Goal: Transaction & Acquisition: Purchase product/service

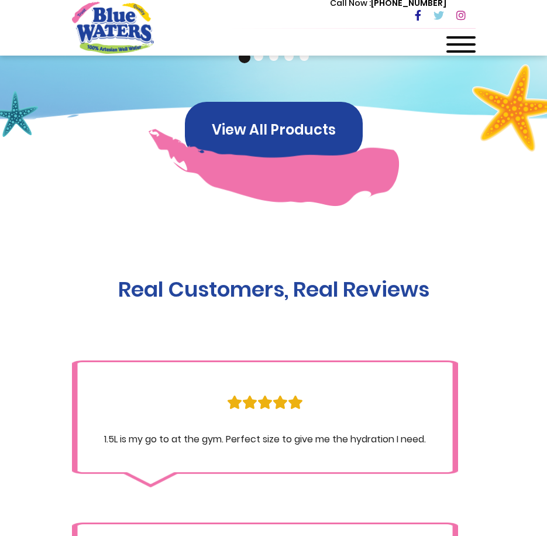
scroll to position [1288, 0]
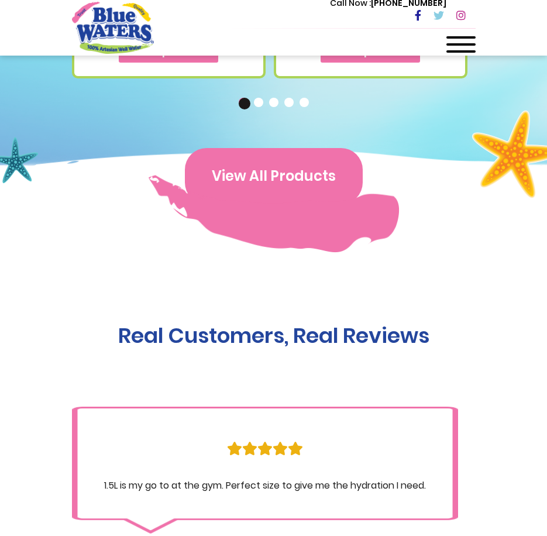
click at [275, 180] on button "View All Products" at bounding box center [274, 176] width 178 height 56
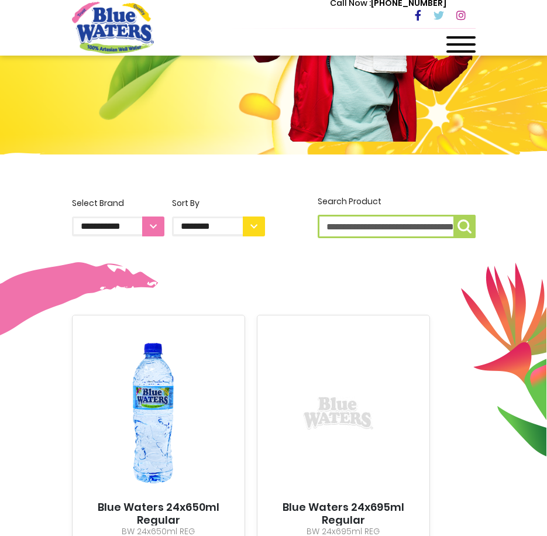
scroll to position [234, 0]
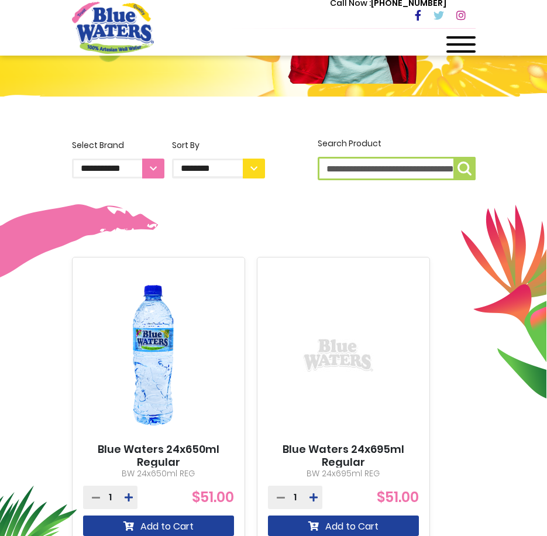
click at [153, 170] on select "**********" at bounding box center [118, 169] width 93 height 20
click at [161, 170] on select "**********" at bounding box center [118, 169] width 93 height 20
click at [245, 168] on select "**********" at bounding box center [218, 169] width 93 height 20
click at [246, 167] on select "**********" at bounding box center [218, 169] width 93 height 20
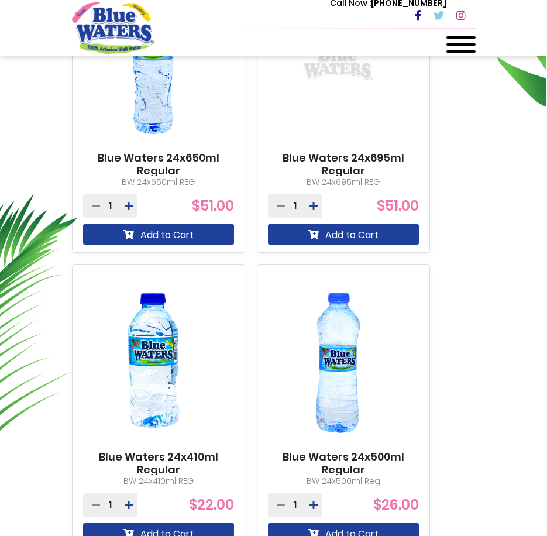
scroll to position [527, 0]
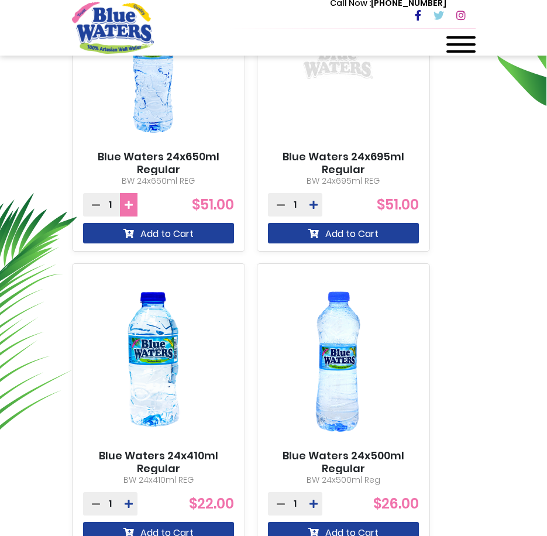
click at [135, 206] on button at bounding box center [129, 204] width 18 height 23
click at [97, 203] on icon at bounding box center [96, 204] width 8 height 9
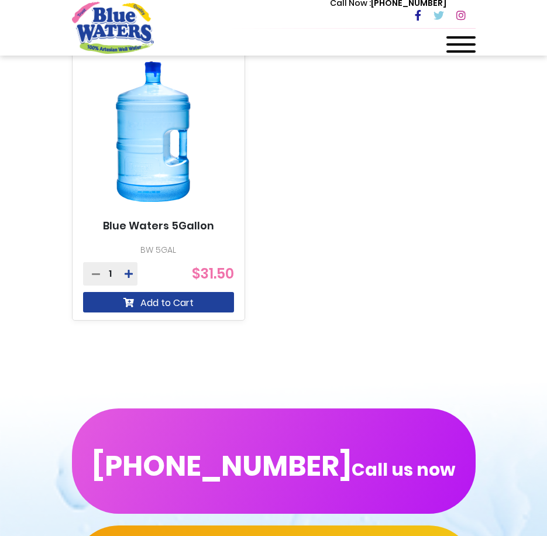
scroll to position [1586, 0]
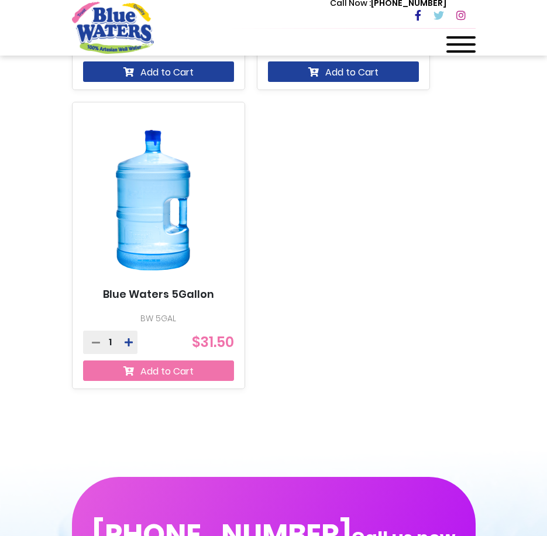
click at [169, 368] on button "Add to Cart" at bounding box center [158, 371] width 151 height 20
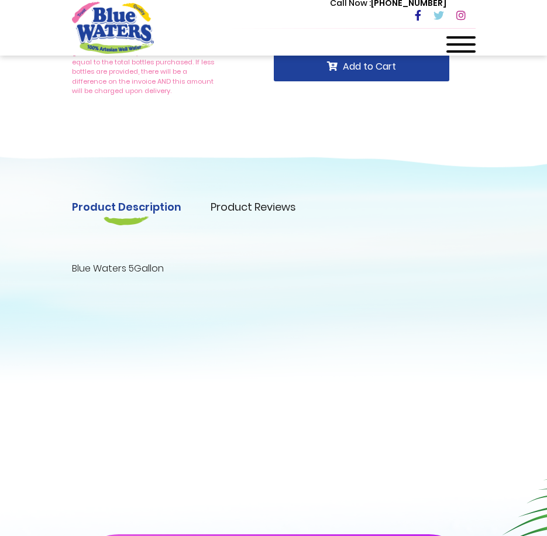
scroll to position [234, 0]
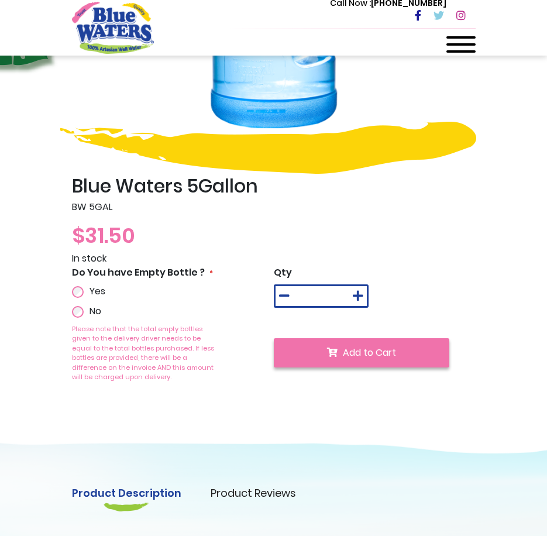
click at [378, 354] on span "Add to Cart" at bounding box center [369, 352] width 53 height 13
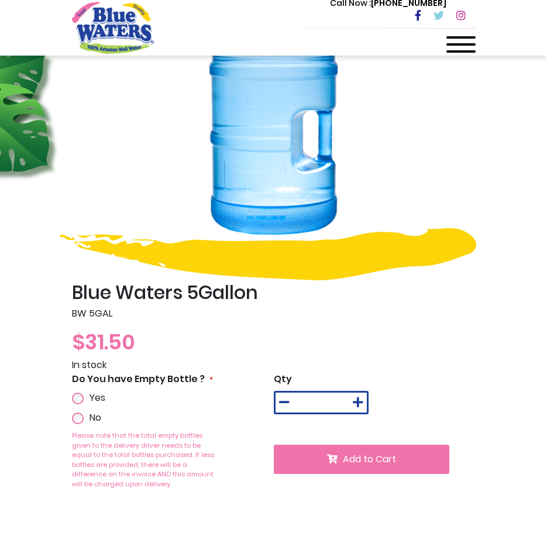
scroll to position [176, 0]
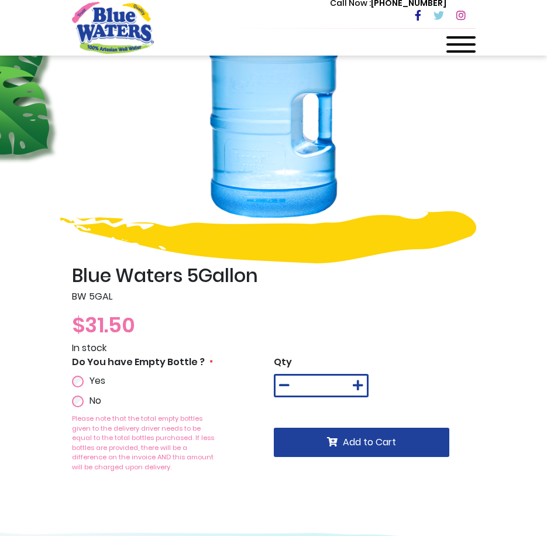
click at [471, 50] on div at bounding box center [461, 47] width 29 height 23
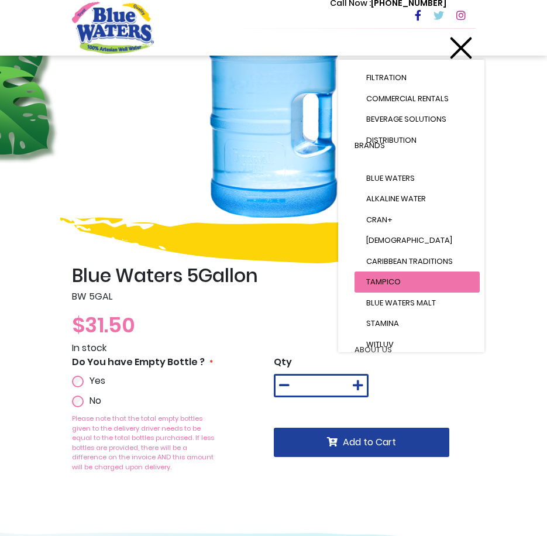
scroll to position [145, 0]
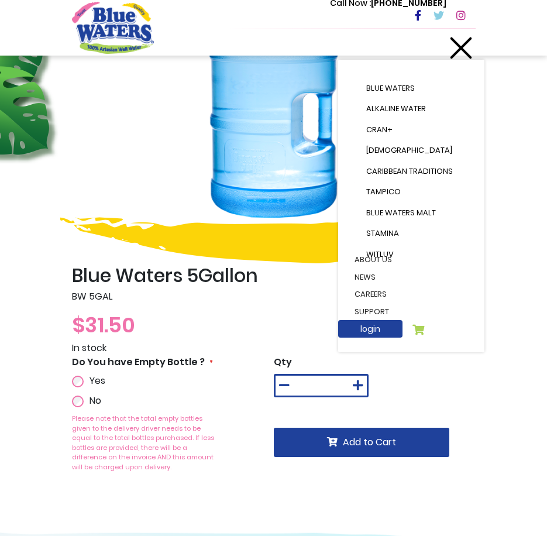
click at [419, 323] on li at bounding box center [419, 330] width 12 height 20
click at [419, 330] on icon at bounding box center [419, 329] width 12 height 11
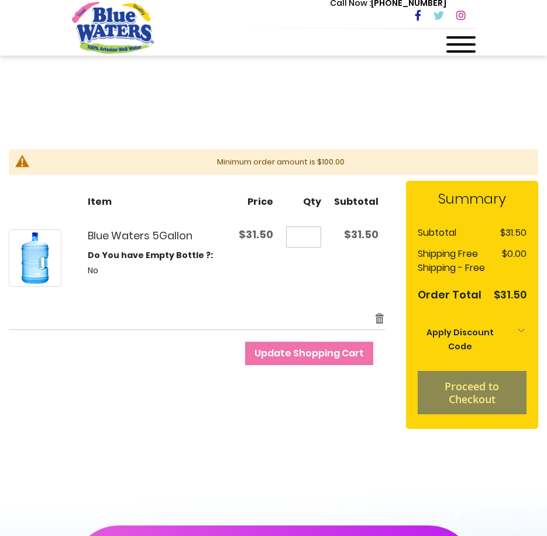
scroll to position [59, 0]
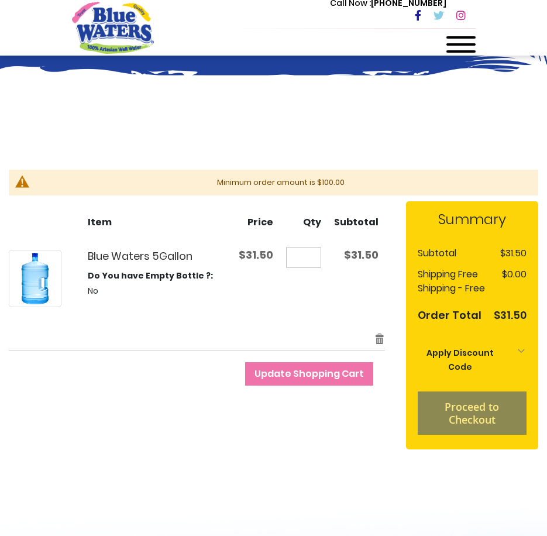
click at [480, 413] on li "Proceed to Checkout" at bounding box center [472, 413] width 109 height 43
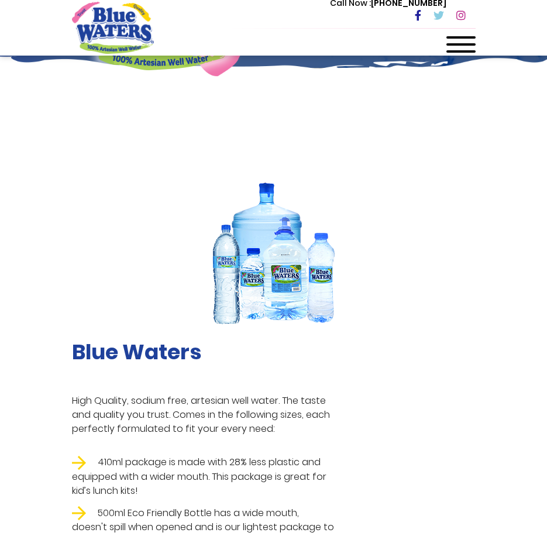
scroll to position [117, 0]
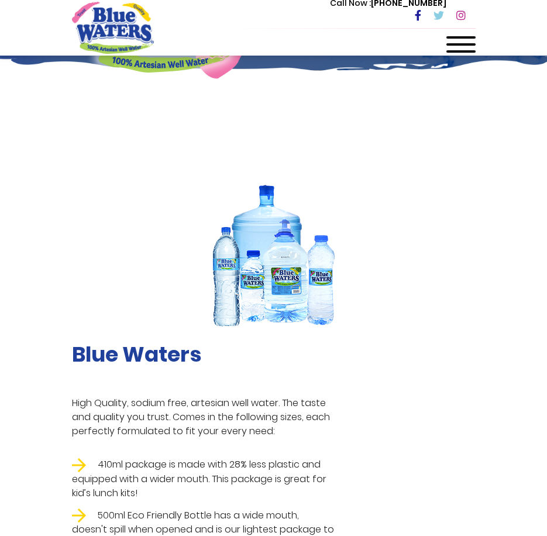
click at [462, 40] on div at bounding box center [461, 47] width 29 height 23
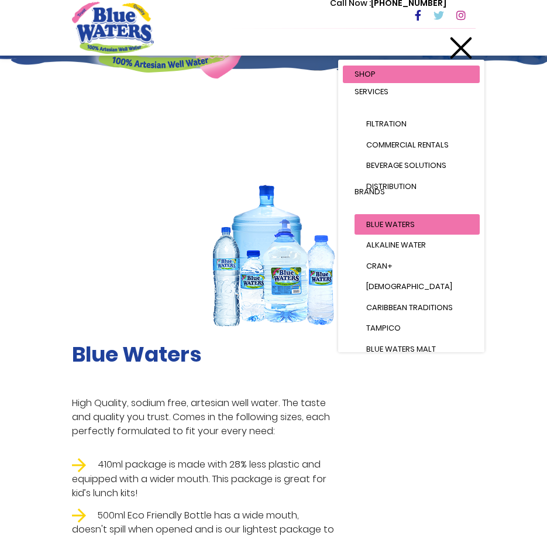
click at [393, 220] on span "Blue Waters" at bounding box center [391, 224] width 49 height 11
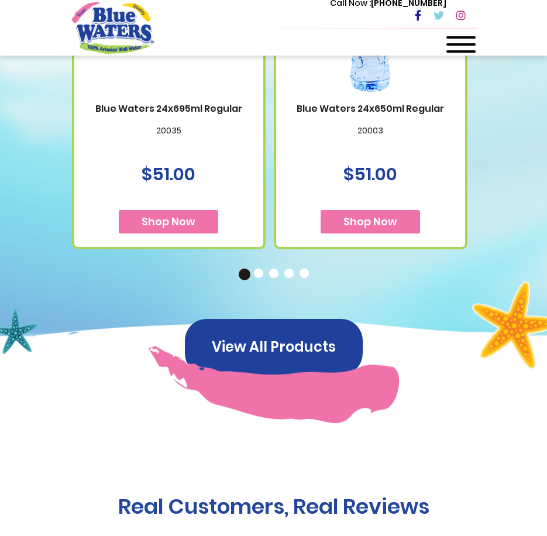
scroll to position [1054, 0]
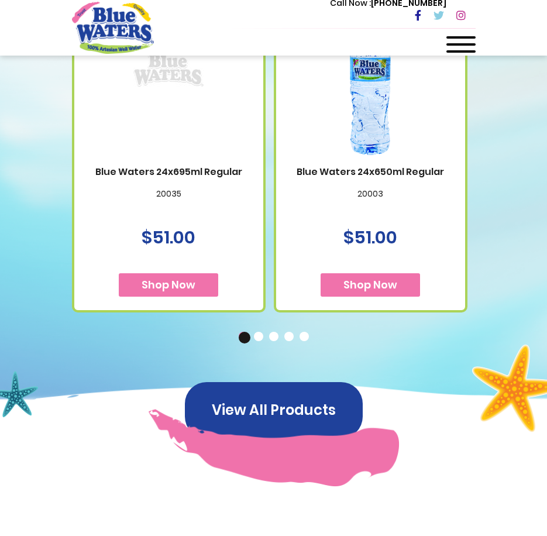
click at [260, 341] on button "2" at bounding box center [260, 338] width 12 height 12
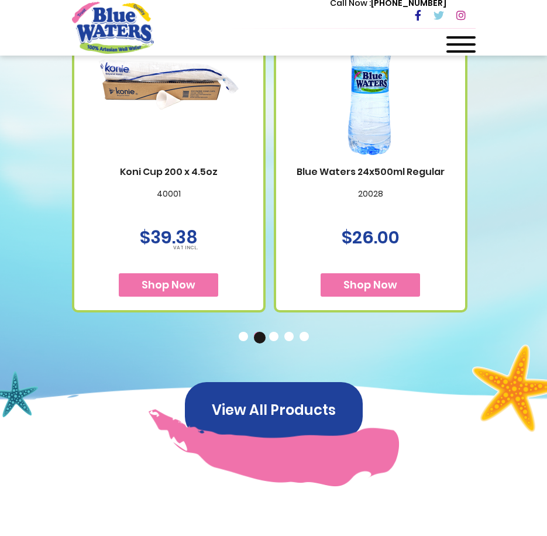
click at [280, 336] on button "3" at bounding box center [275, 338] width 12 height 12
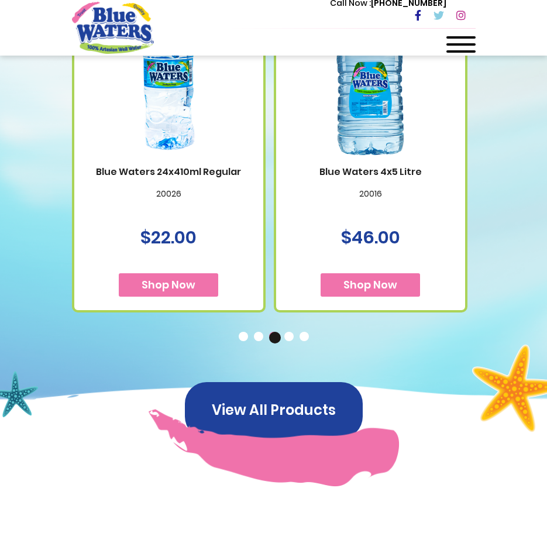
click at [295, 334] on button "4" at bounding box center [291, 338] width 12 height 12
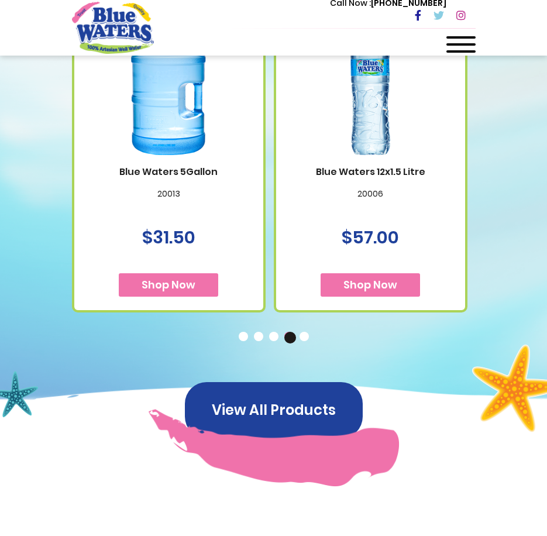
click at [309, 337] on button "5" at bounding box center [306, 338] width 12 height 12
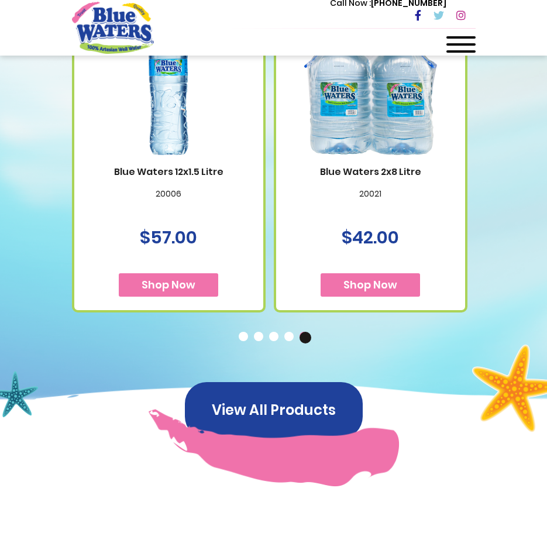
click at [293, 338] on button "4" at bounding box center [291, 338] width 12 height 12
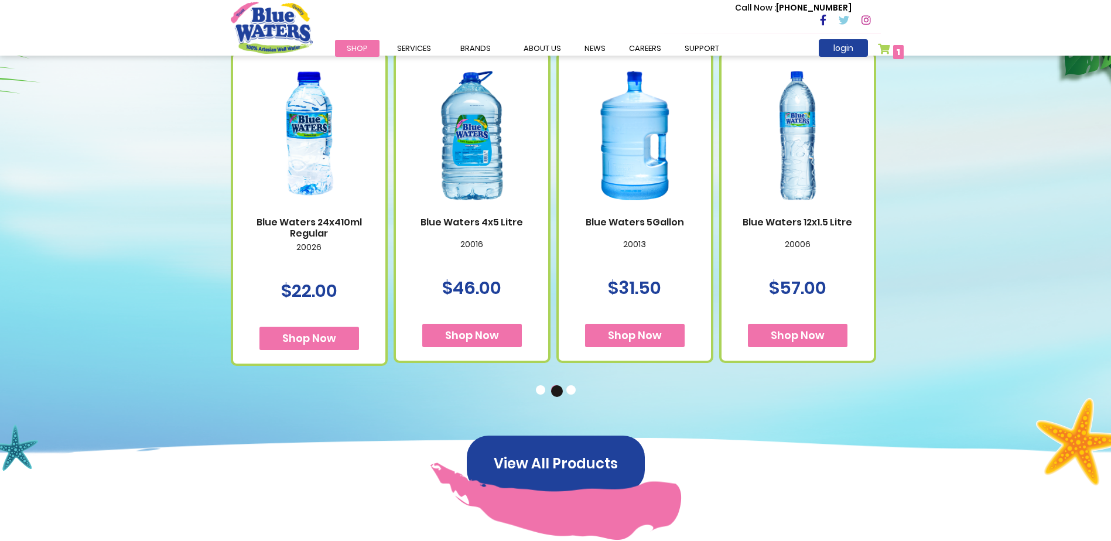
scroll to position [703, 0]
click at [547, 333] on span "Shop Now" at bounding box center [635, 334] width 54 height 15
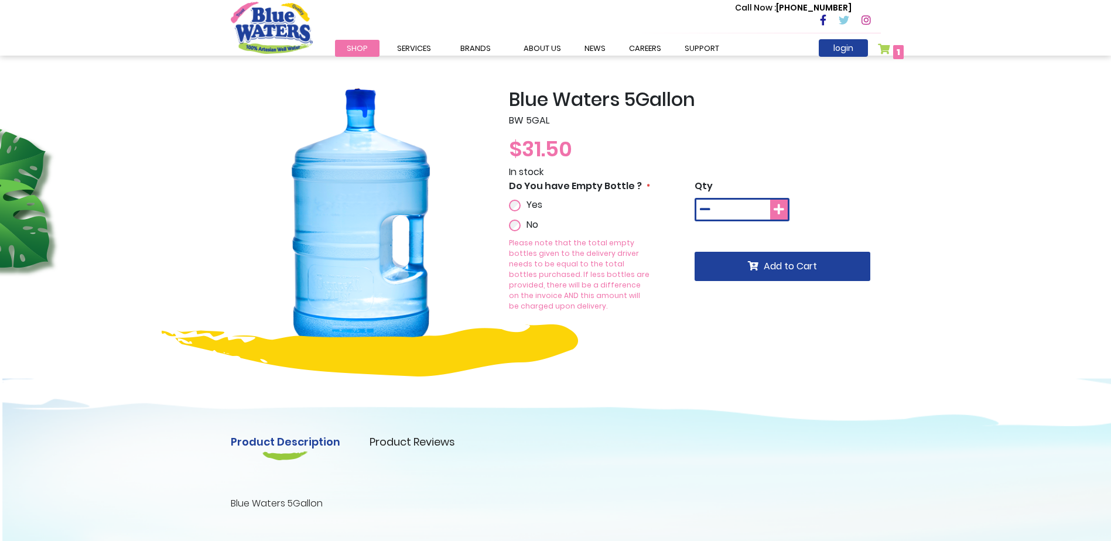
click at [776, 214] on icon at bounding box center [778, 210] width 11 height 12
type input "*"
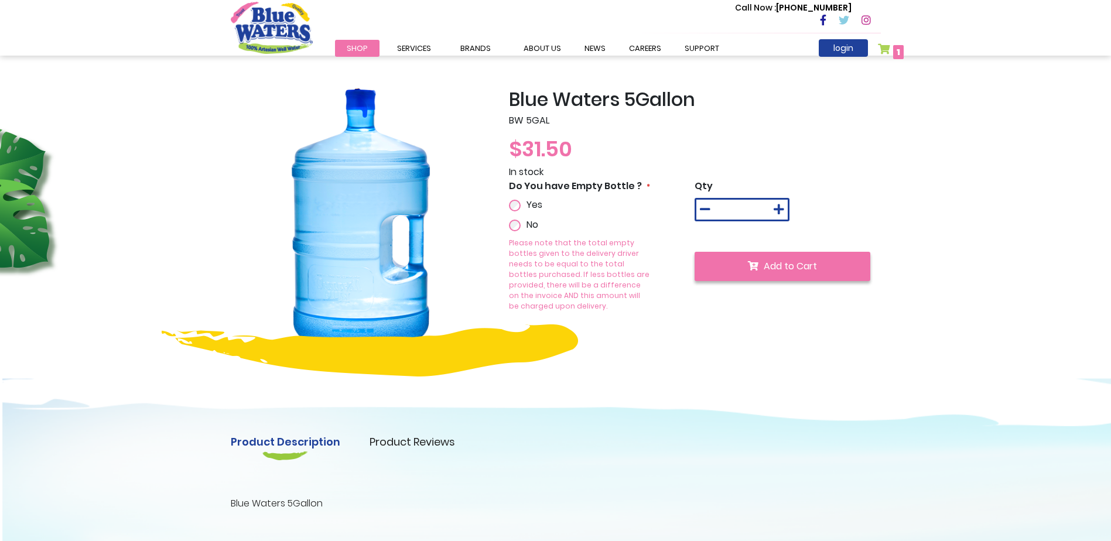
click at [769, 268] on span "Add to Cart" at bounding box center [789, 265] width 53 height 13
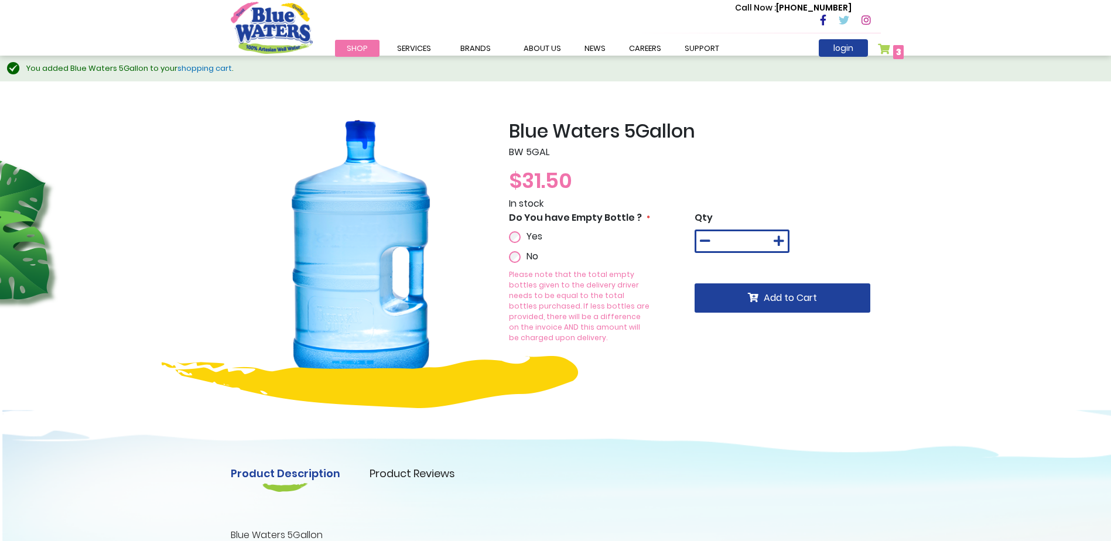
click at [888, 49] on link "My Cart 3 3 items" at bounding box center [891, 51] width 26 height 17
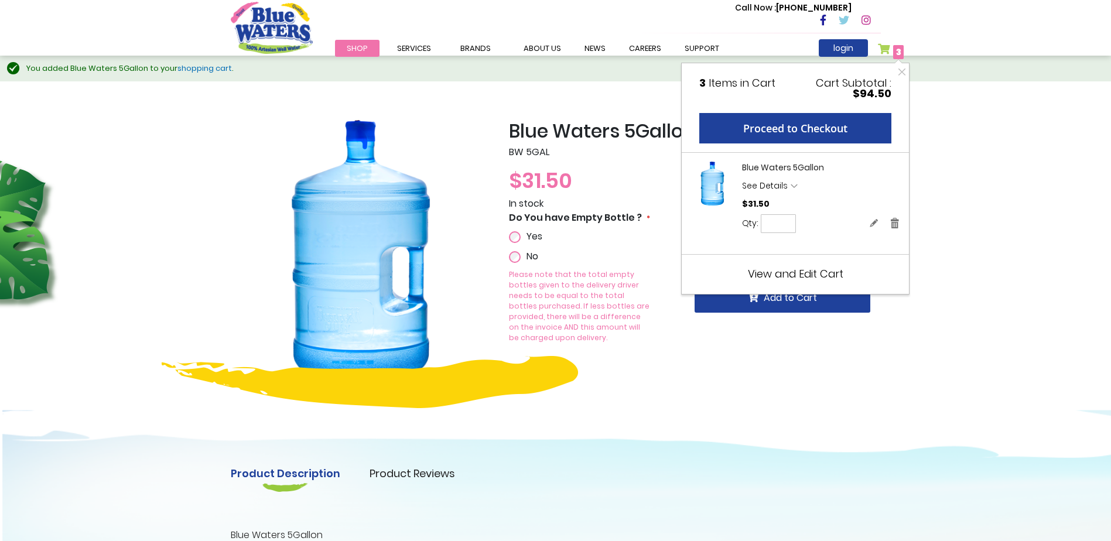
click at [780, 227] on input "*" at bounding box center [778, 223] width 35 height 19
type input "*"
click at [817, 223] on span "Update" at bounding box center [823, 223] width 27 height 9
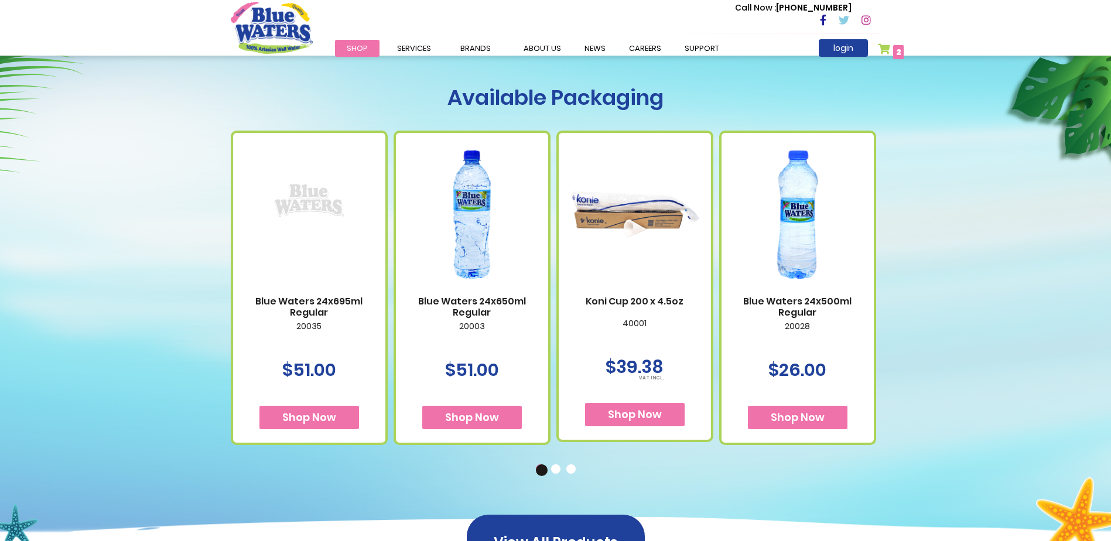
scroll to position [644, 0]
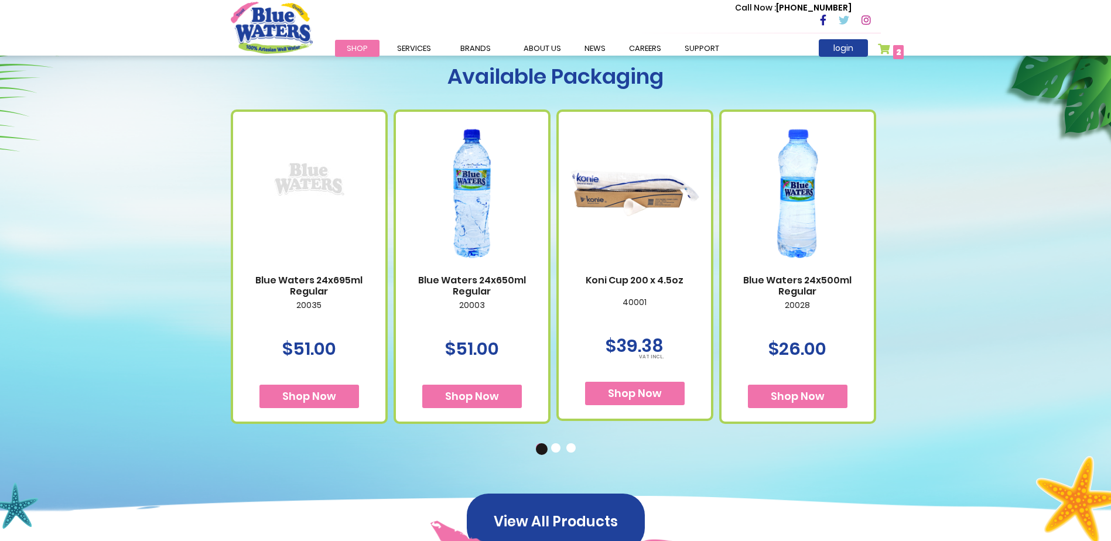
click at [54, 272] on div "Available Packaging Blue Waters 24x695ml Regular 20035 $51.00 Shop Now" at bounding box center [555, 254] width 1111 height 561
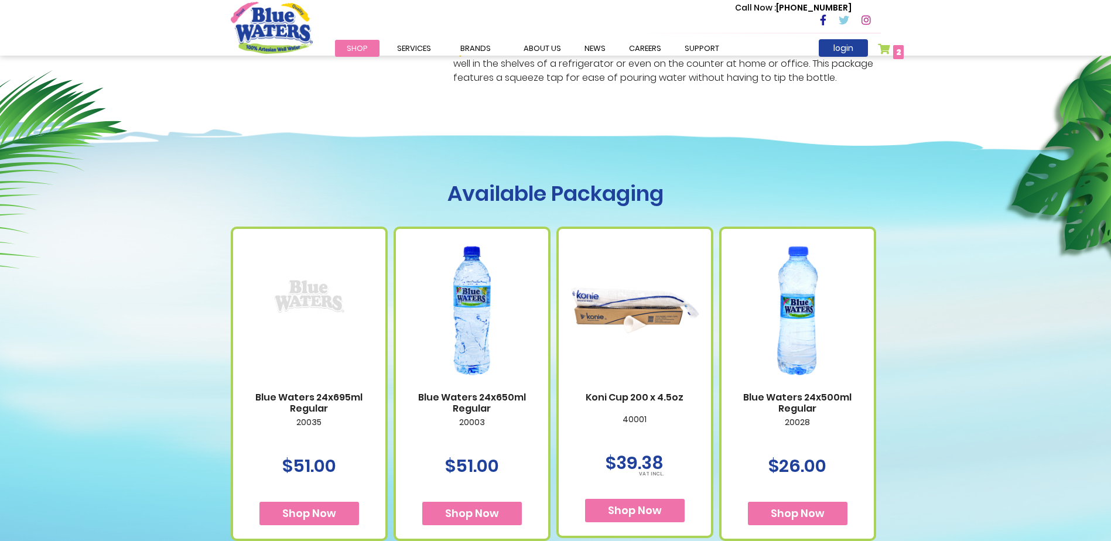
scroll to position [703, 0]
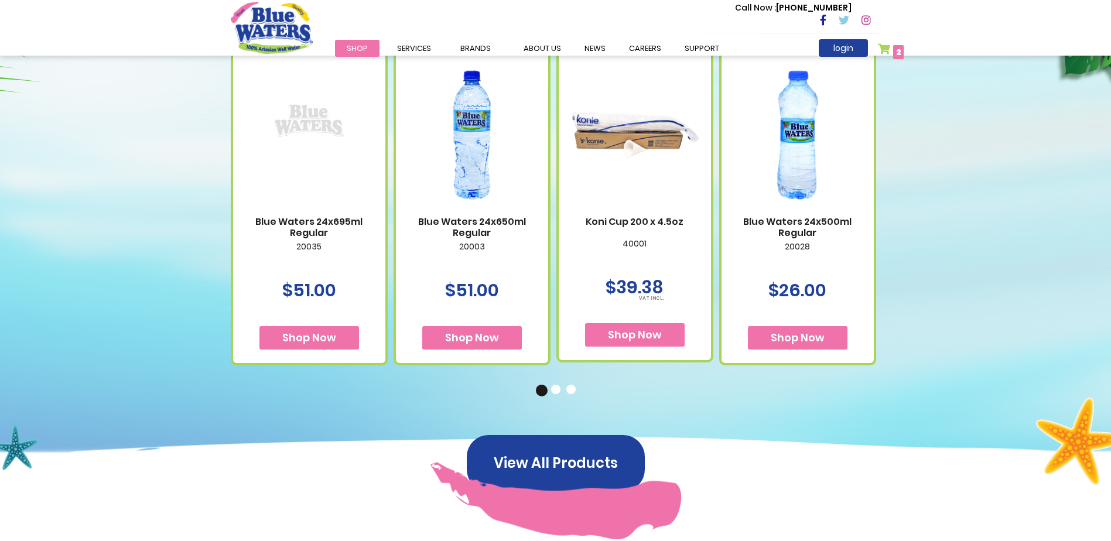
click at [551, 388] on button "2" at bounding box center [557, 391] width 12 height 12
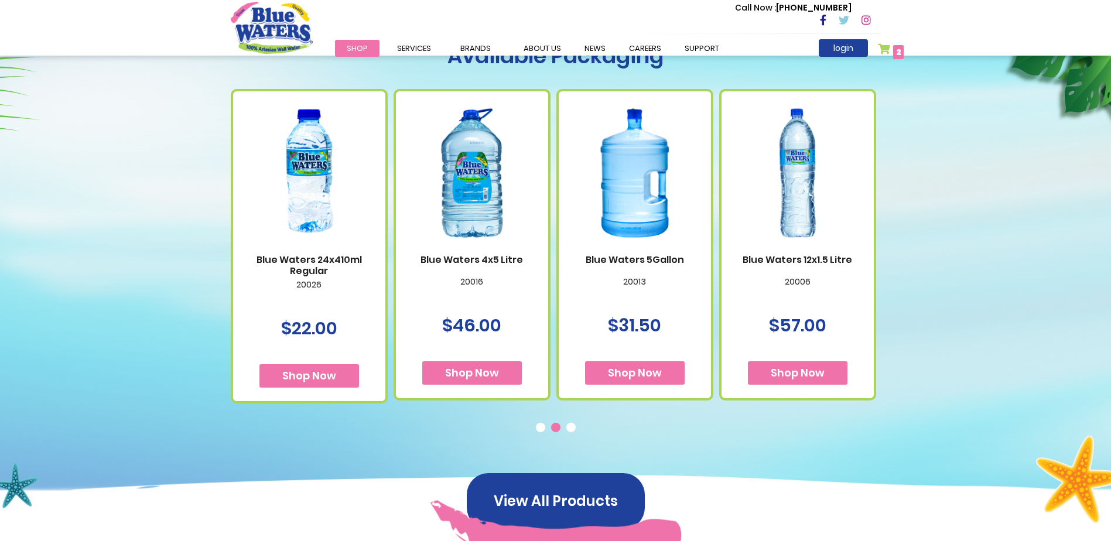
scroll to position [644, 0]
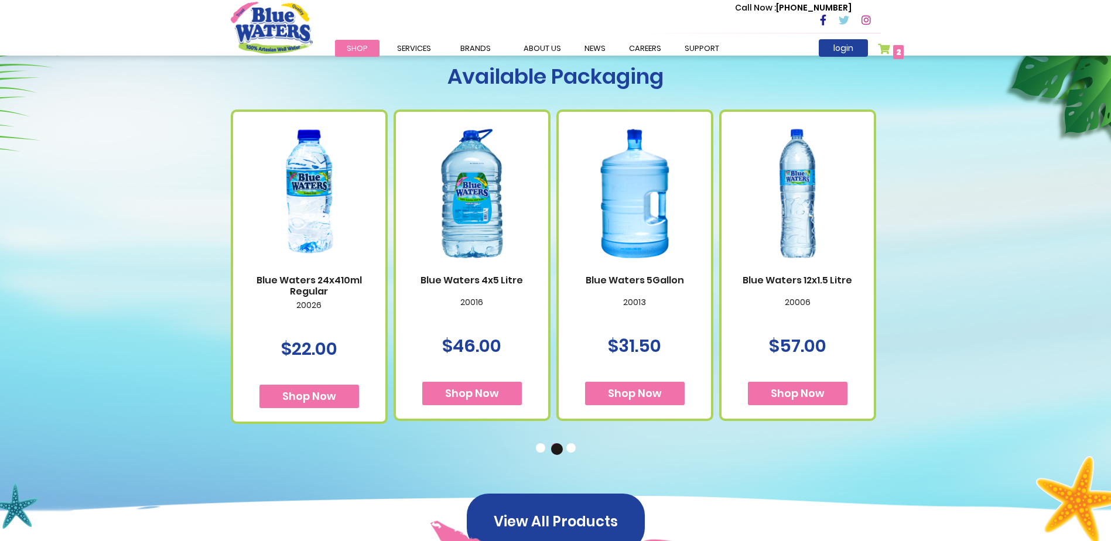
click at [575, 448] on button "3" at bounding box center [572, 449] width 12 height 12
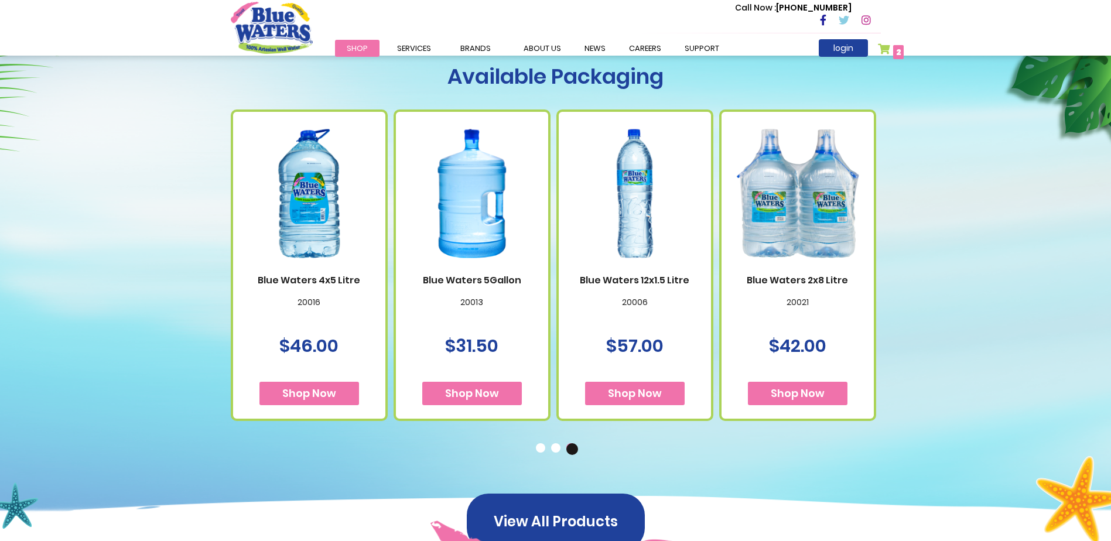
click at [538, 447] on button "1" at bounding box center [542, 449] width 12 height 12
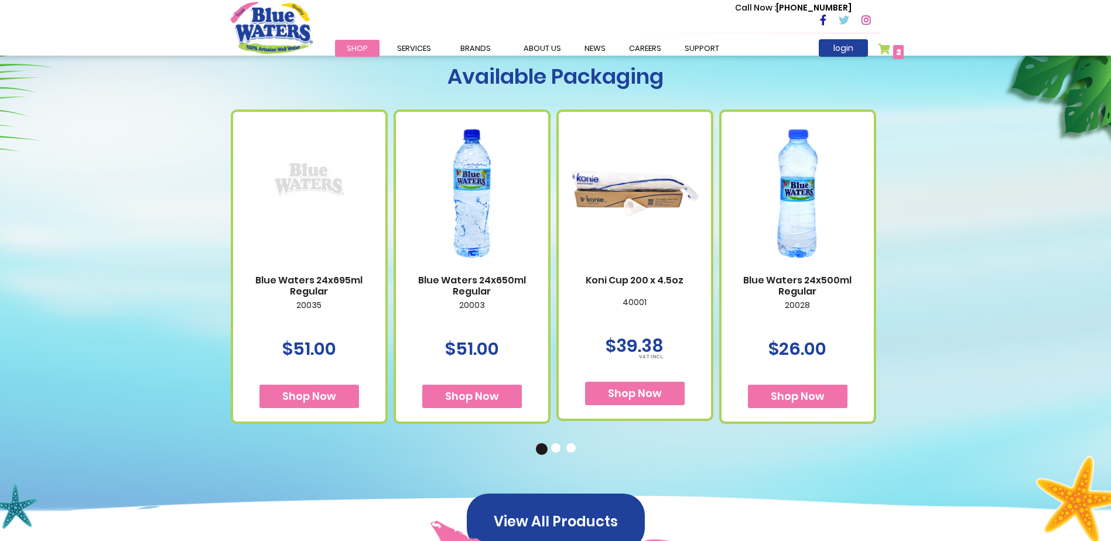
click at [572, 451] on button "3" at bounding box center [572, 449] width 12 height 12
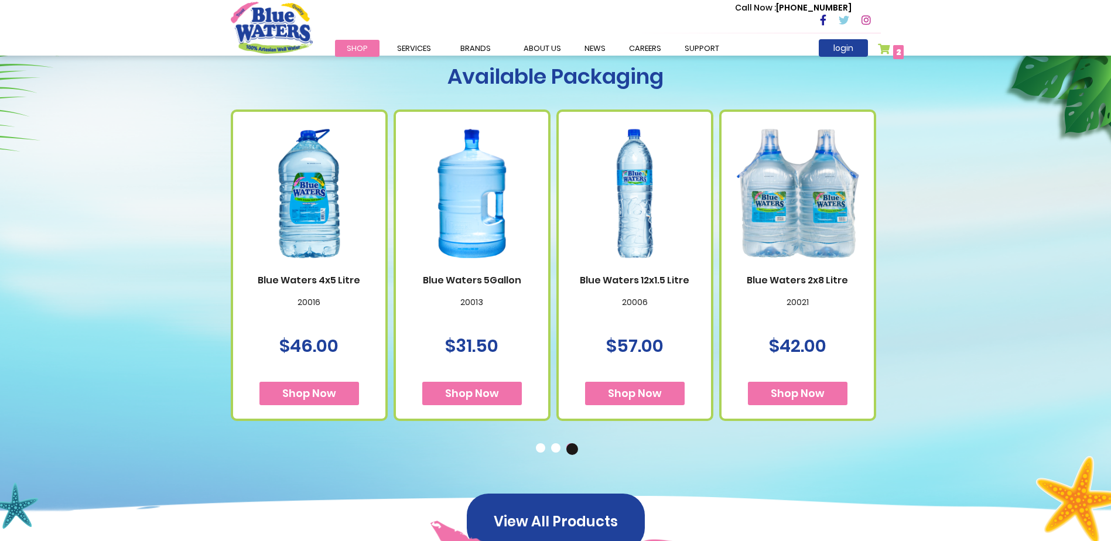
click at [543, 450] on button "1" at bounding box center [542, 449] width 12 height 12
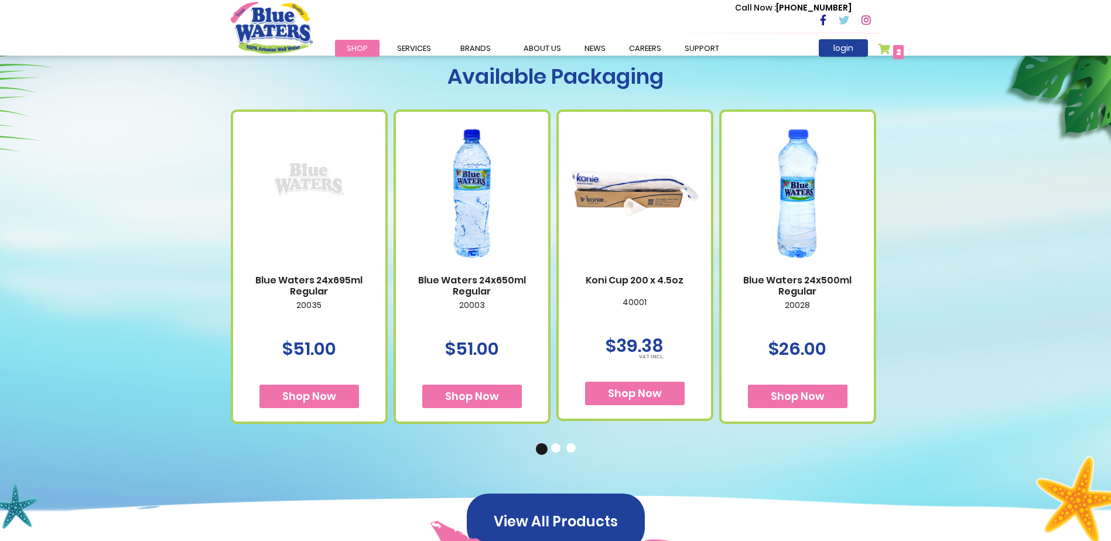
click at [560, 447] on button "2" at bounding box center [557, 449] width 12 height 12
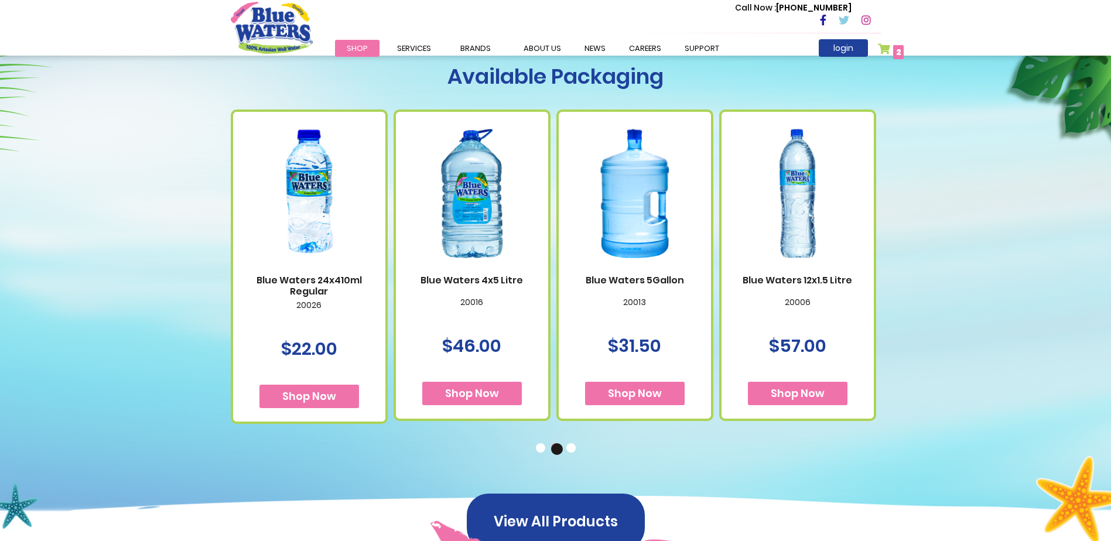
click at [543, 447] on button "1" at bounding box center [542, 449] width 12 height 12
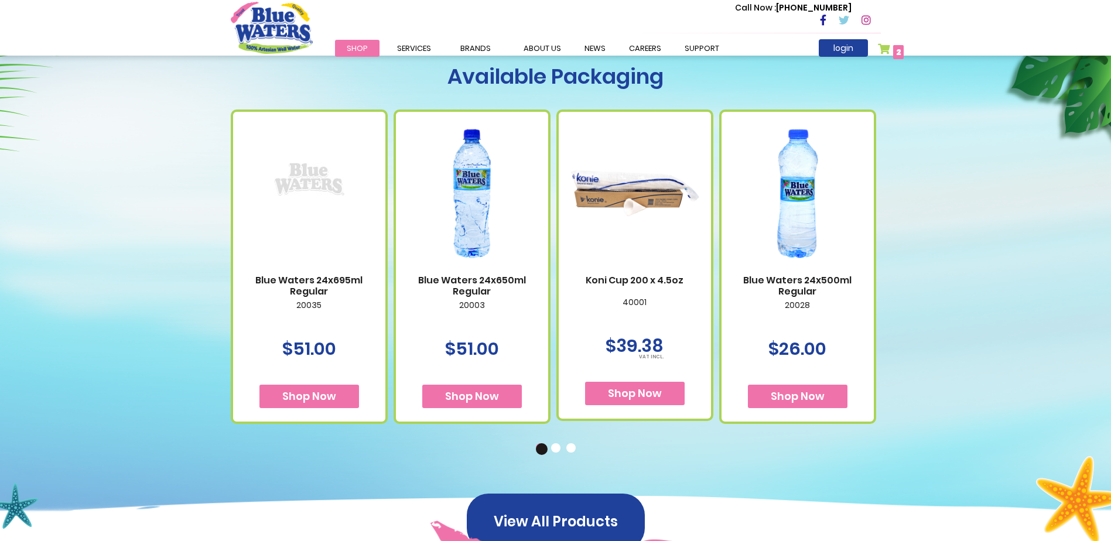
click at [808, 402] on span "Shop Now" at bounding box center [798, 396] width 54 height 15
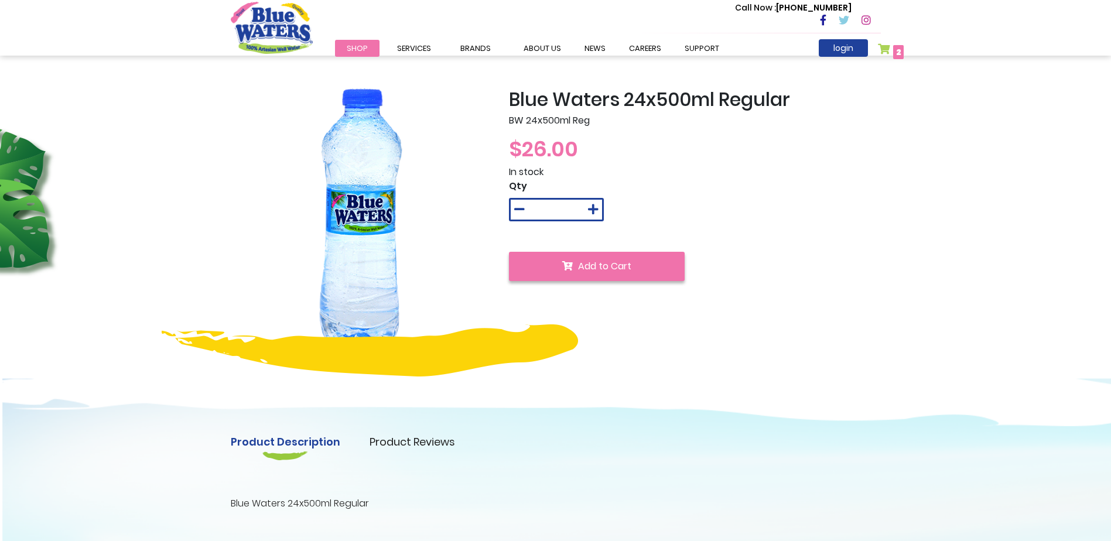
click at [618, 263] on span "Add to Cart" at bounding box center [604, 265] width 53 height 13
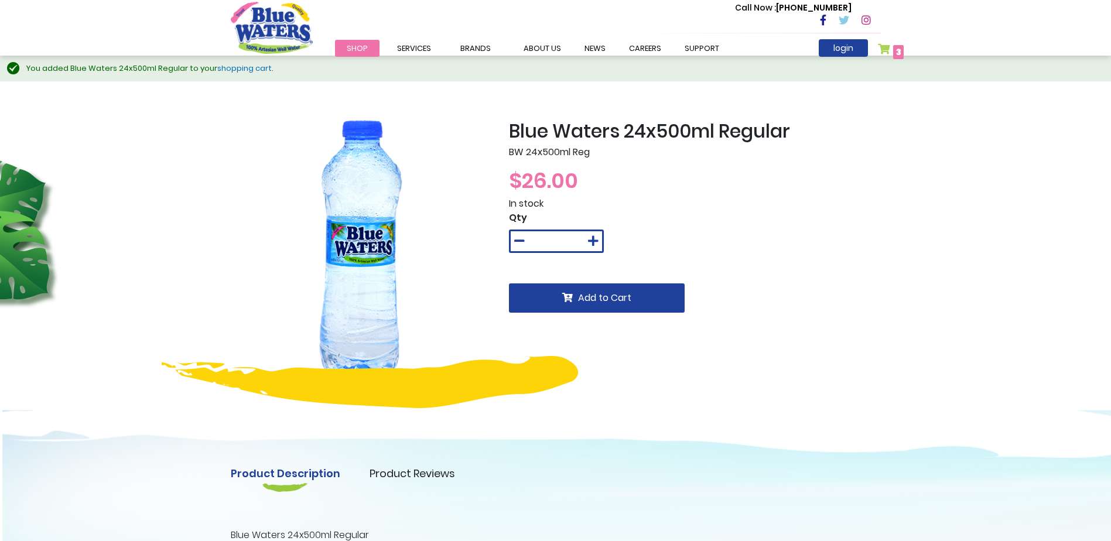
click at [885, 48] on link "My Cart 3 3 items" at bounding box center [891, 51] width 26 height 17
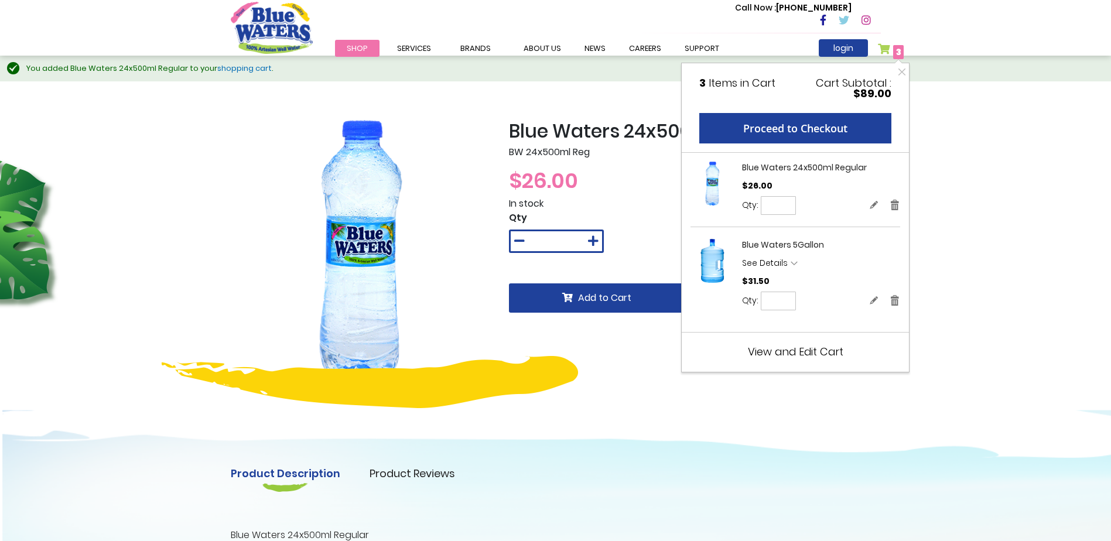
click at [820, 357] on span "View and Edit Cart" at bounding box center [795, 351] width 95 height 15
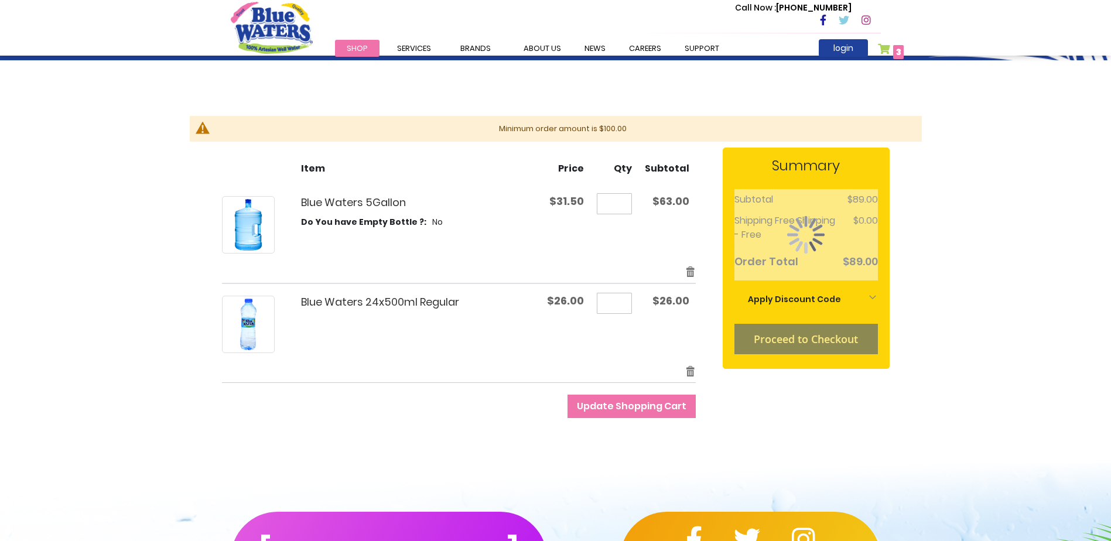
scroll to position [117, 0]
